Goal: Information Seeking & Learning: Learn about a topic

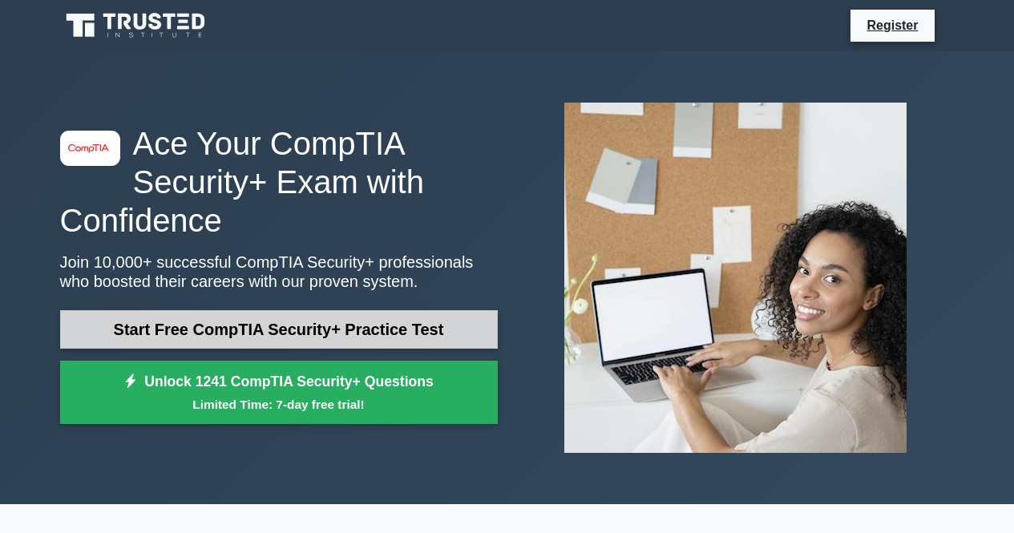
click at [418, 325] on link "Start Free CompTIA Security+ Practice Test" at bounding box center [279, 329] width 438 height 38
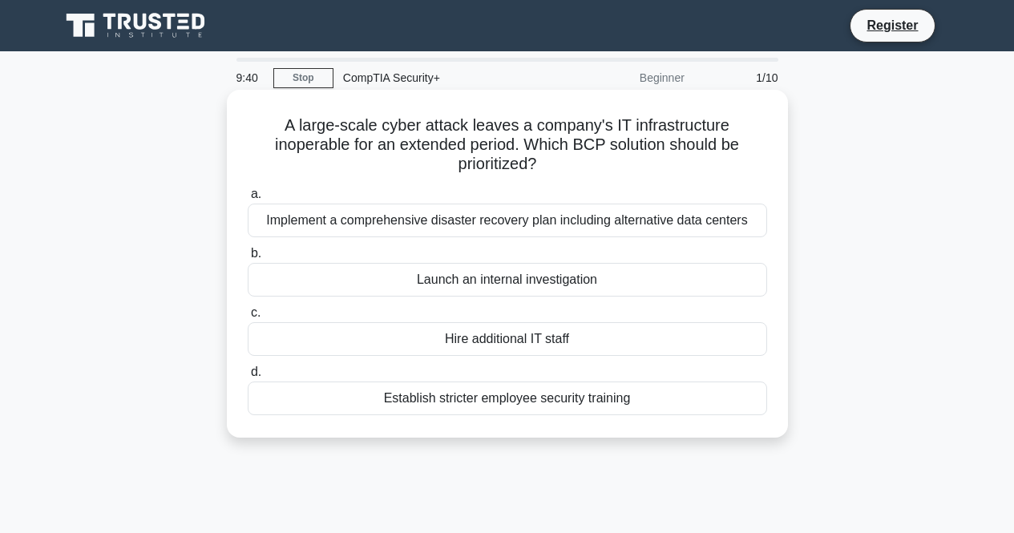
click at [572, 224] on div "Implement a comprehensive disaster recovery plan including alternative data cen…" at bounding box center [507, 221] width 519 height 34
click at [248, 200] on input "a. Implement a comprehensive disaster recovery plan including alternative data …" at bounding box center [248, 194] width 0 height 10
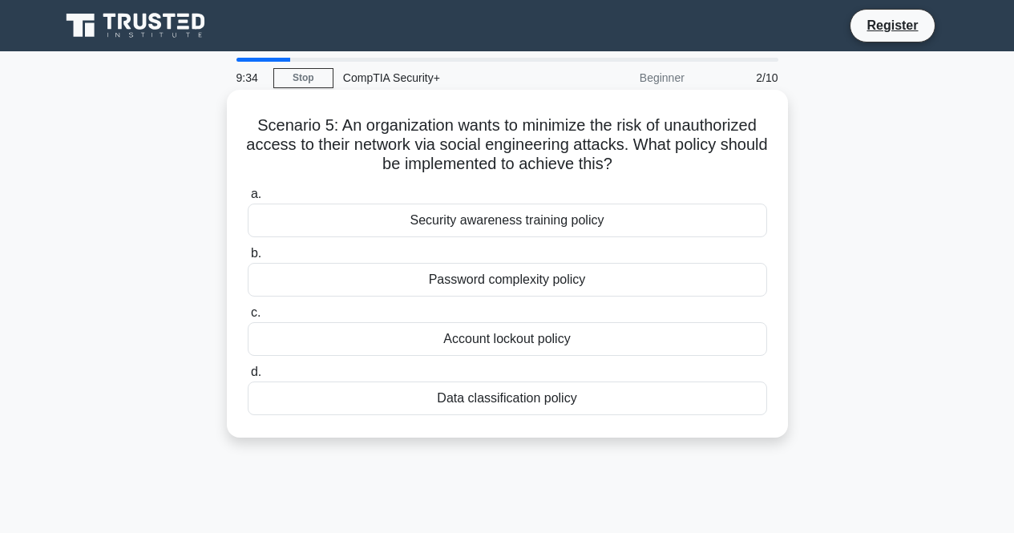
click at [627, 224] on div "Security awareness training policy" at bounding box center [507, 221] width 519 height 34
click at [248, 200] on input "a. Security awareness training policy" at bounding box center [248, 194] width 0 height 10
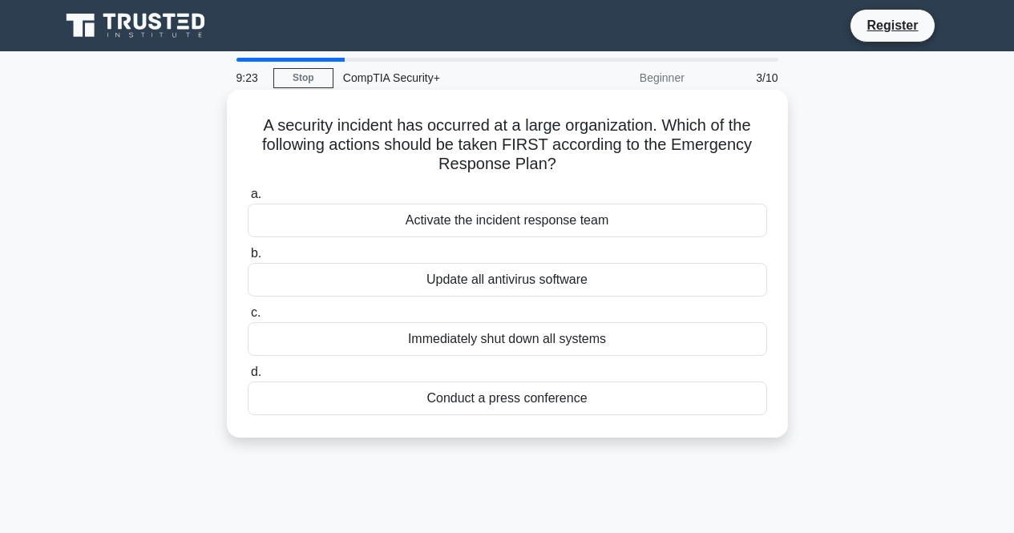
click at [593, 225] on div "Activate the incident response team" at bounding box center [507, 221] width 519 height 34
click at [248, 200] on input "a. Activate the incident response team" at bounding box center [248, 194] width 0 height 10
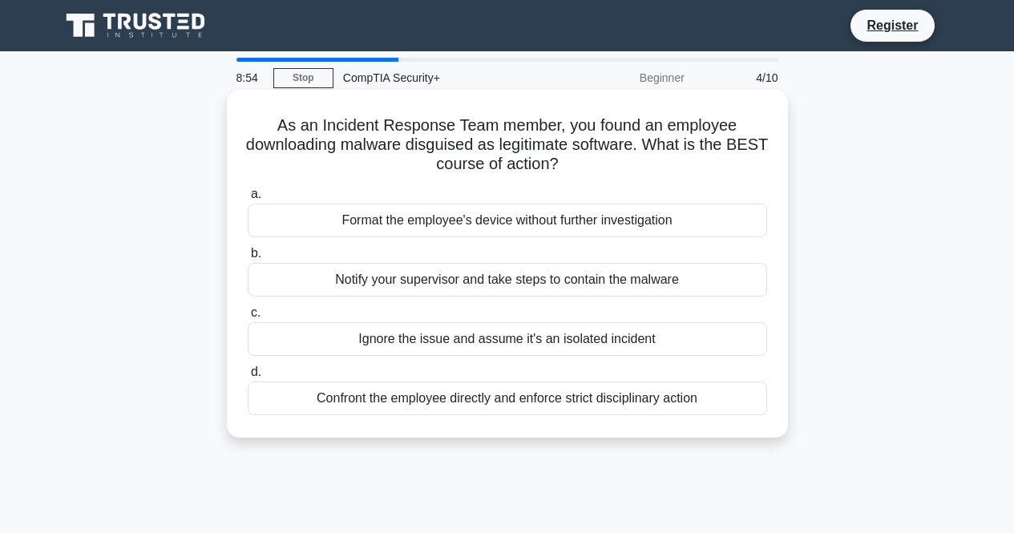
click at [602, 281] on div "Notify your supervisor and take steps to contain the malware" at bounding box center [507, 280] width 519 height 34
click at [248, 259] on input "b. Notify your supervisor and take steps to contain the malware" at bounding box center [248, 253] width 0 height 10
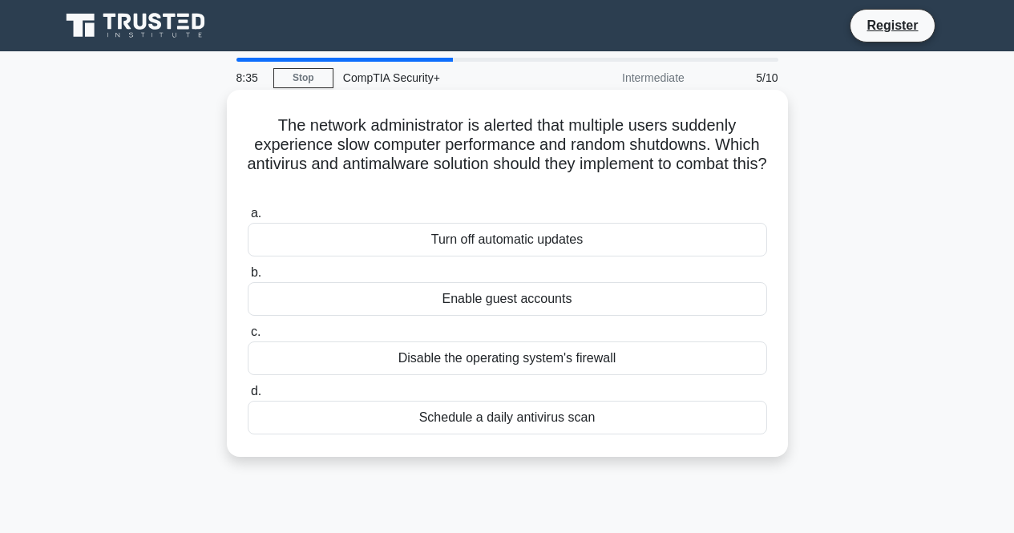
click at [565, 426] on div "Schedule a daily antivirus scan" at bounding box center [507, 418] width 519 height 34
click at [248, 397] on input "d. Schedule a daily antivirus scan" at bounding box center [248, 391] width 0 height 10
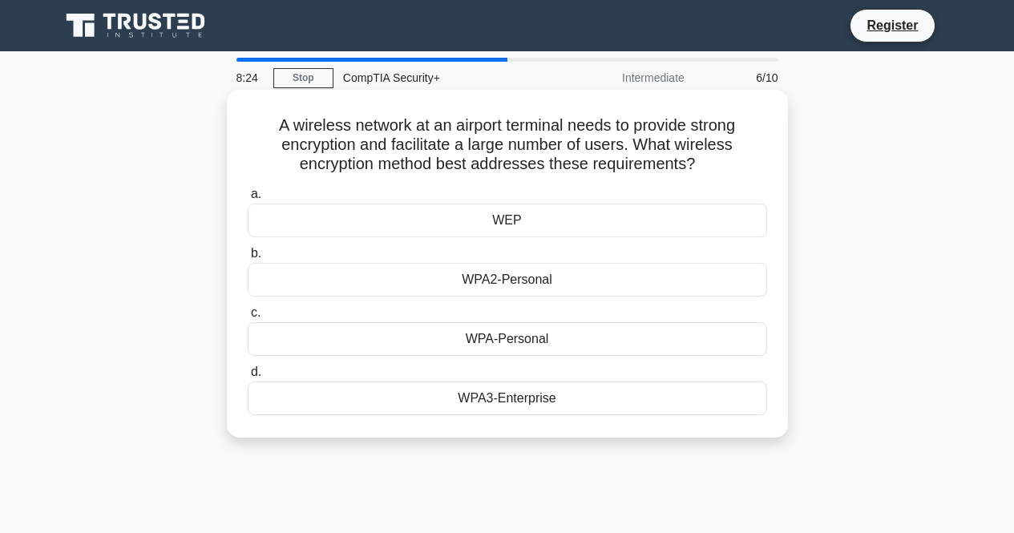
click at [526, 401] on div "WPA3-Enterprise" at bounding box center [507, 399] width 519 height 34
click at [248, 378] on input "d. WPA3-Enterprise" at bounding box center [248, 372] width 0 height 10
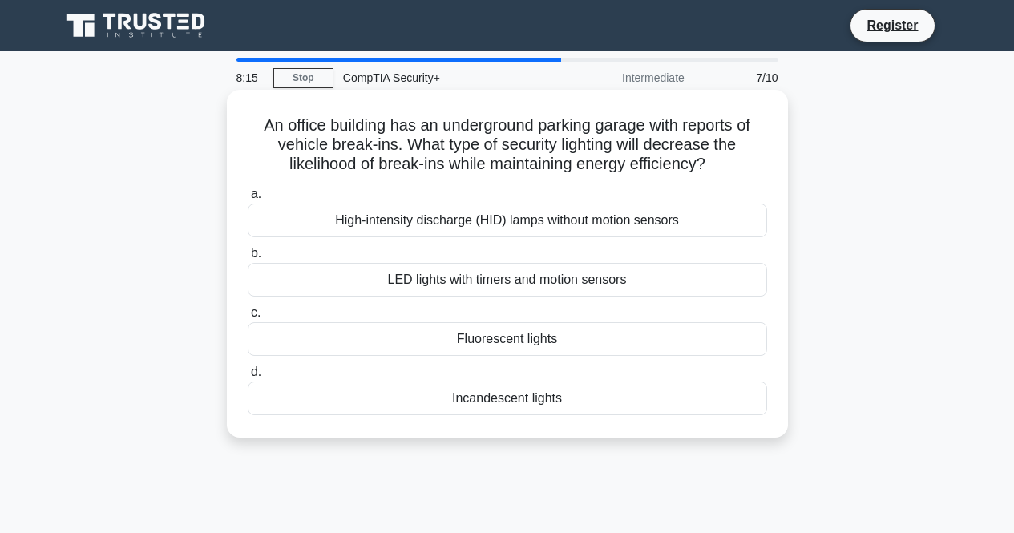
click at [527, 285] on div "LED lights with timers and motion sensors" at bounding box center [507, 280] width 519 height 34
click at [248, 259] on input "b. LED lights with timers and motion sensors" at bounding box center [248, 253] width 0 height 10
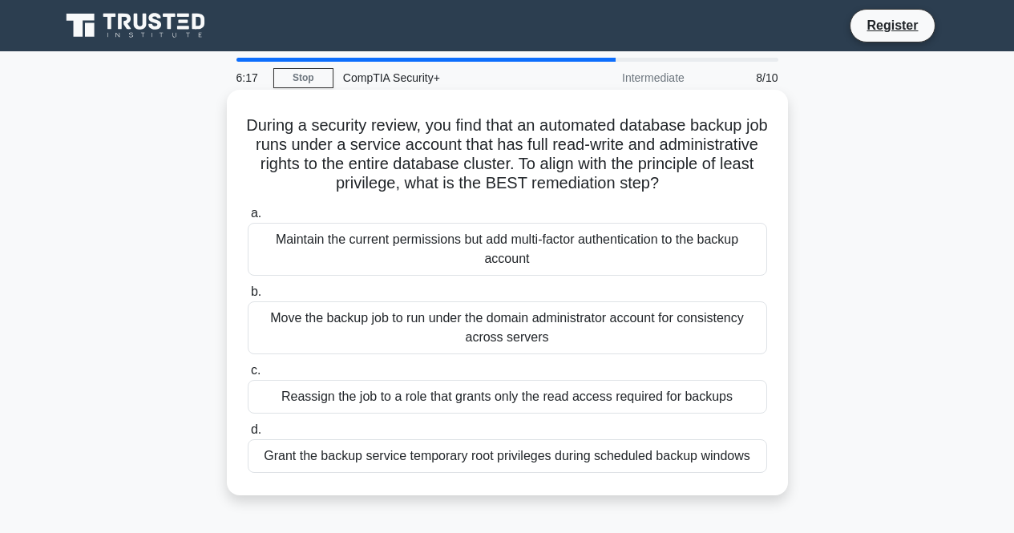
click at [497, 398] on div "Reassign the job to a role that grants only the read access required for backups" at bounding box center [507, 397] width 519 height 34
click at [248, 376] on input "c. Reassign the job to a role that grants only the read access required for bac…" at bounding box center [248, 371] width 0 height 10
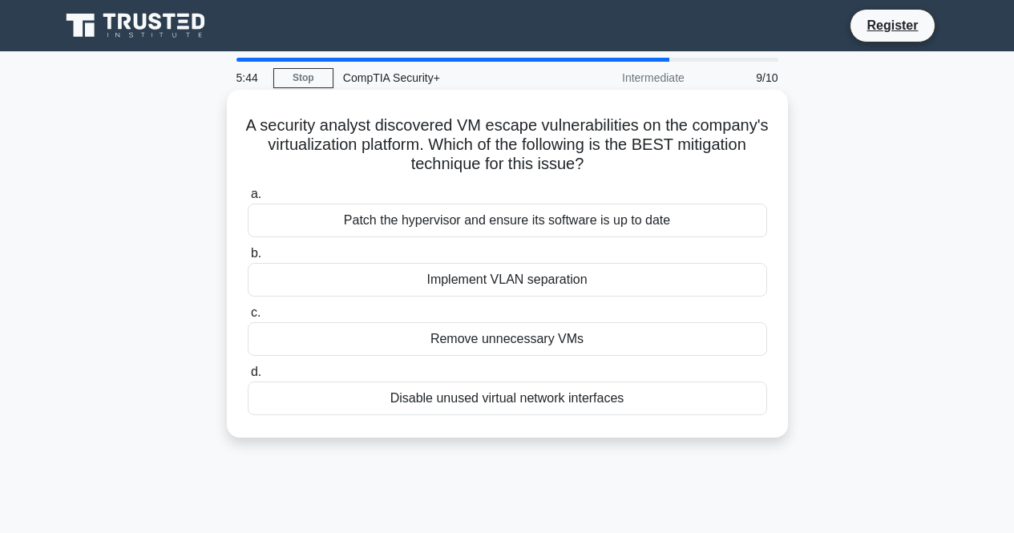
click at [581, 277] on div "Implement VLAN separation" at bounding box center [507, 280] width 519 height 34
click at [248, 259] on input "b. Implement VLAN separation" at bounding box center [248, 253] width 0 height 10
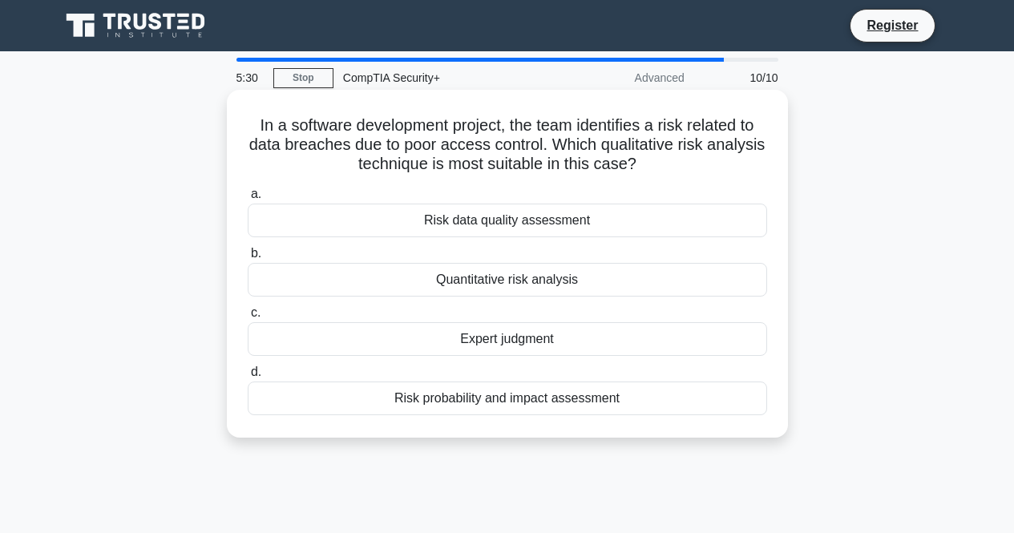
click at [731, 389] on div "Risk probability and impact assessment" at bounding box center [507, 399] width 519 height 34
click at [248, 378] on input "d. Risk probability and impact assessment" at bounding box center [248, 372] width 0 height 10
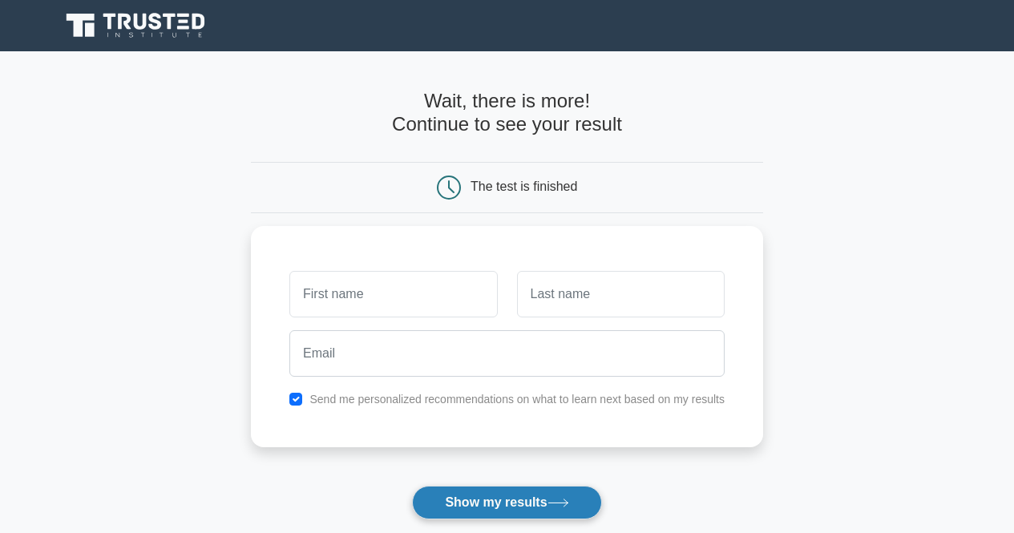
click at [511, 501] on button "Show my results" at bounding box center [506, 503] width 189 height 34
type input "Deez"
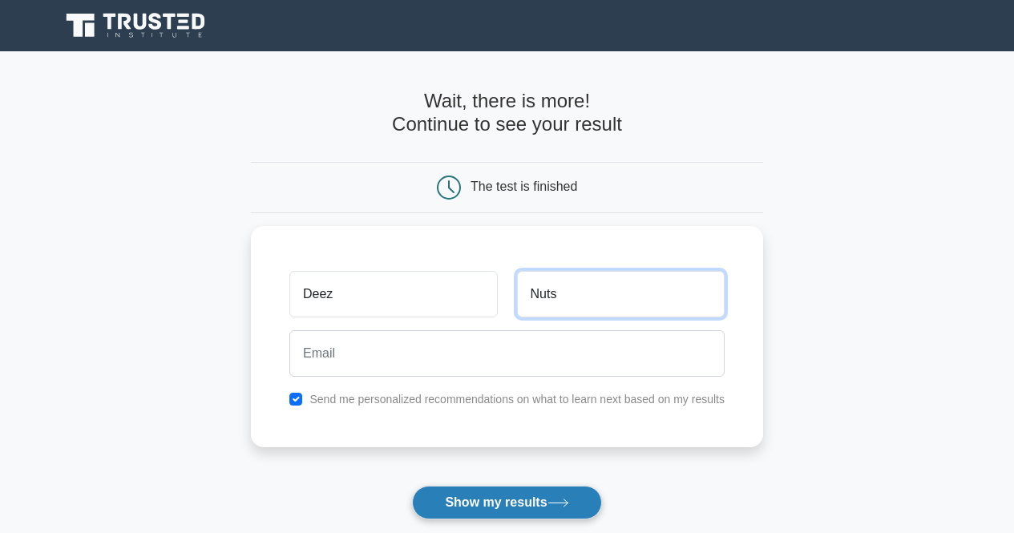
type input "Nuts"
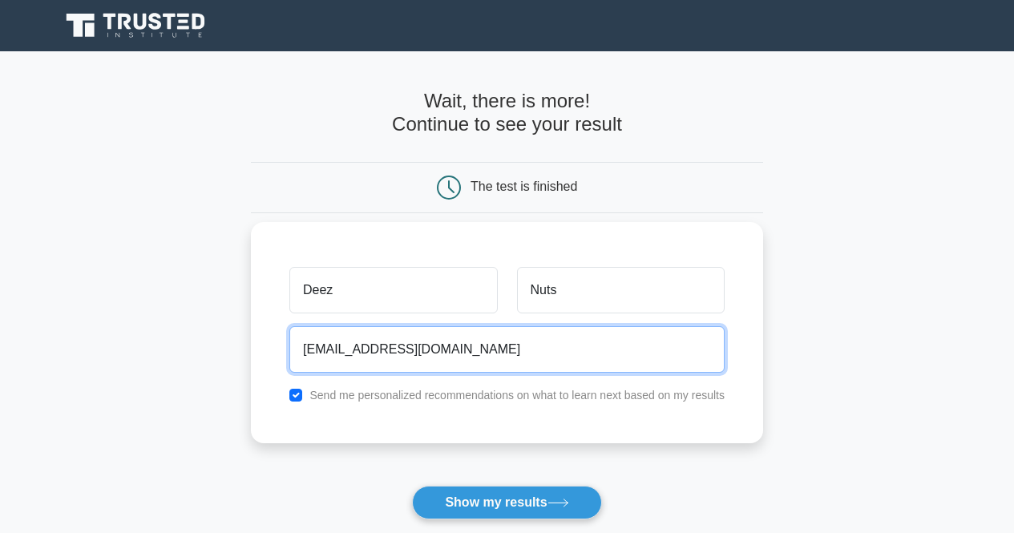
type input "deeznuts@gmail.com"
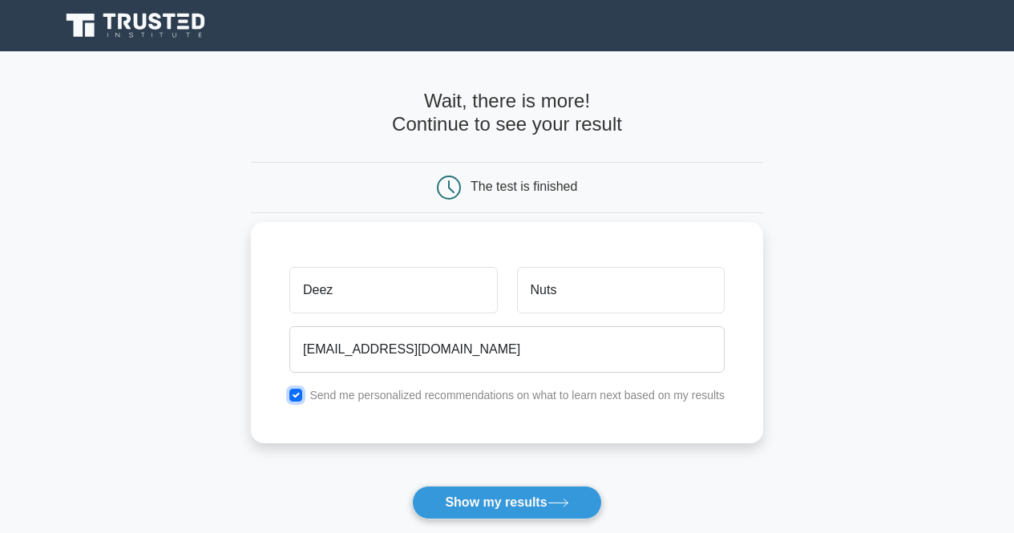
click at [291, 394] on input "checkbox" at bounding box center [295, 395] width 13 height 13
checkbox input "false"
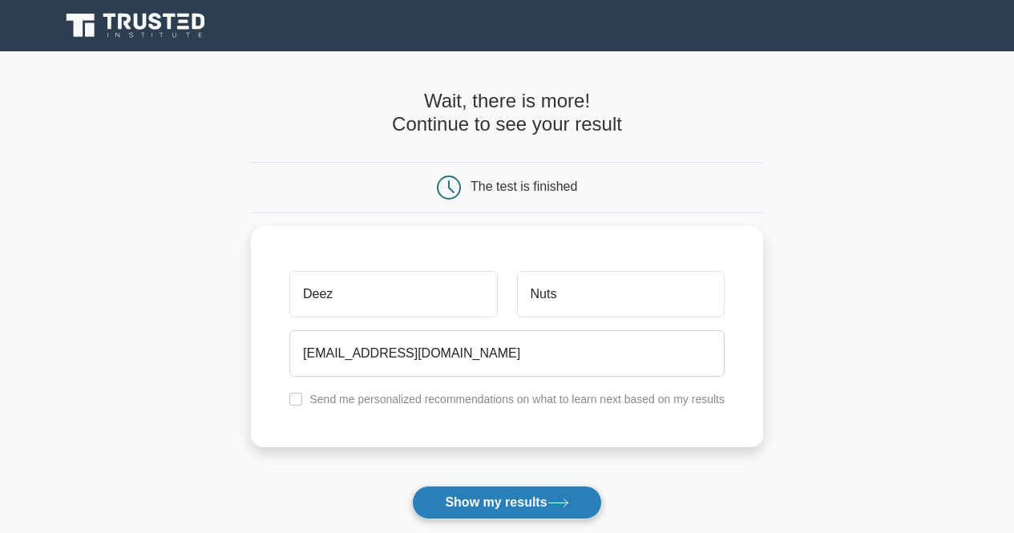
click at [503, 491] on button "Show my results" at bounding box center [506, 503] width 189 height 34
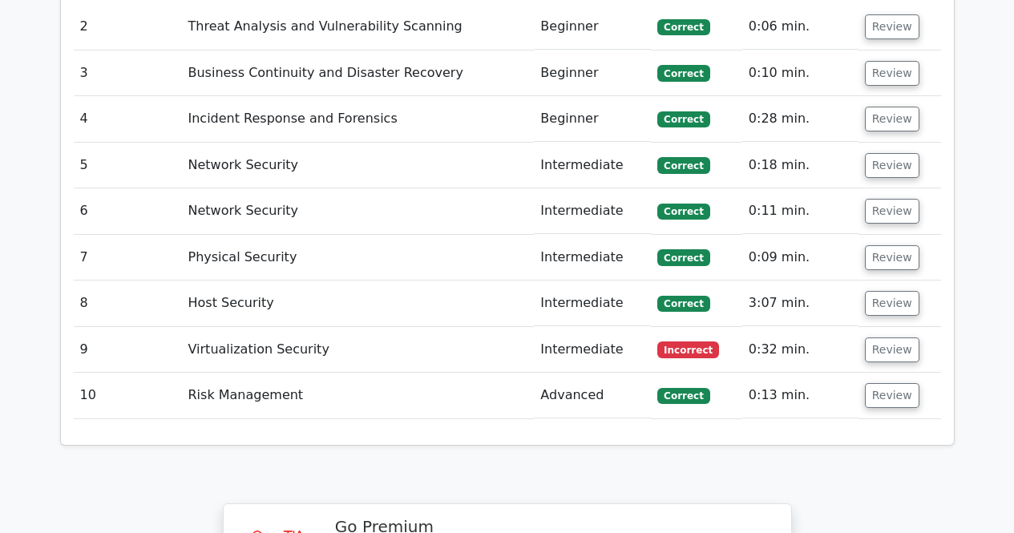
scroll to position [2009, 0]
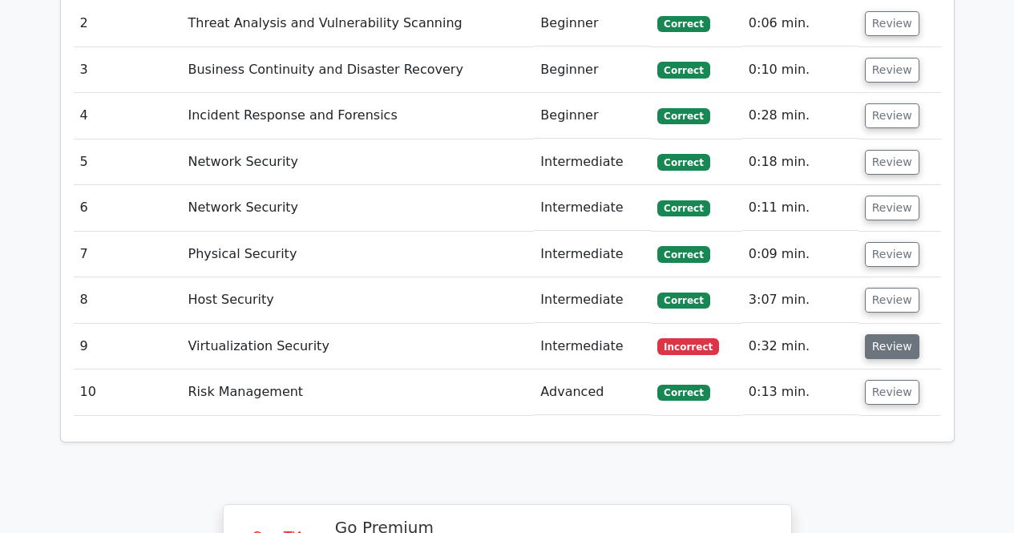
click at [884, 334] on button "Review" at bounding box center [892, 346] width 55 height 25
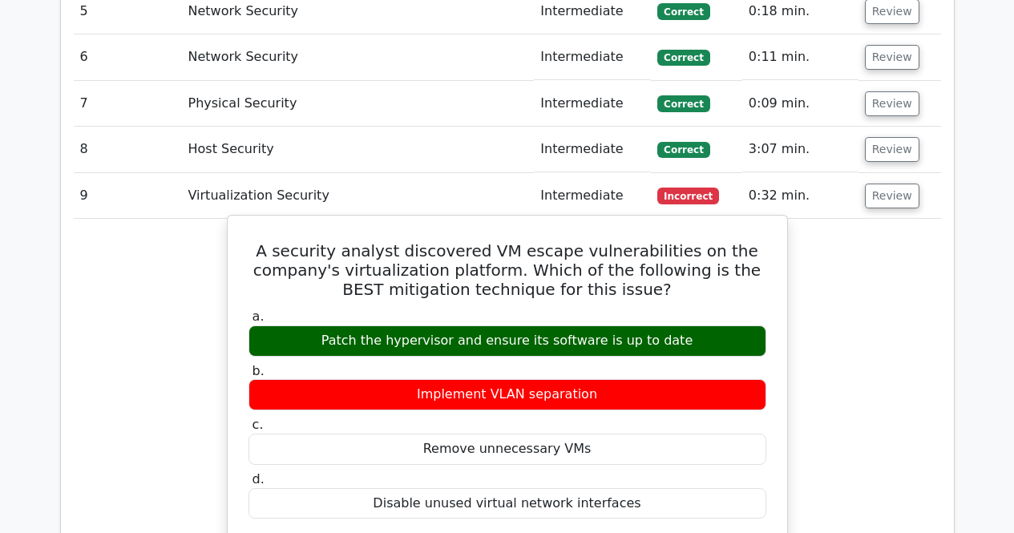
scroll to position [2161, 0]
